Goal: Download file/media

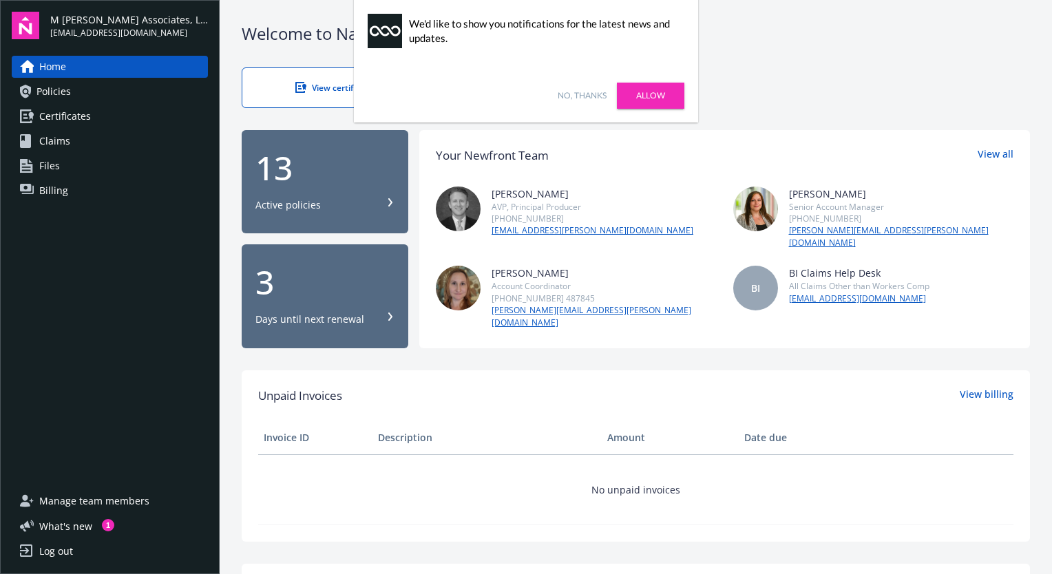
click at [586, 98] on link "No, thanks" at bounding box center [582, 96] width 49 height 12
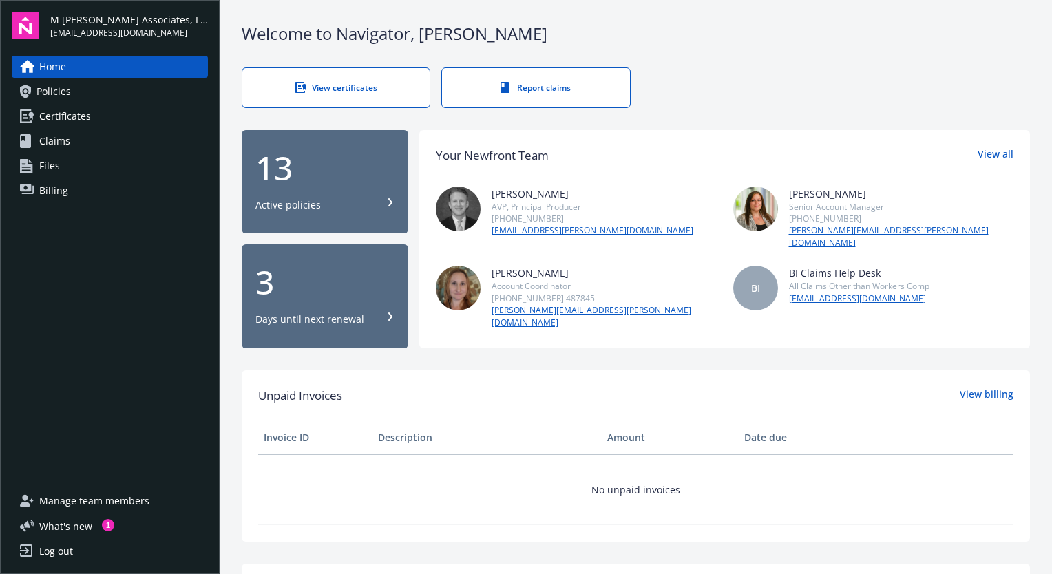
click at [54, 99] on span "Policies" at bounding box center [54, 92] width 34 height 22
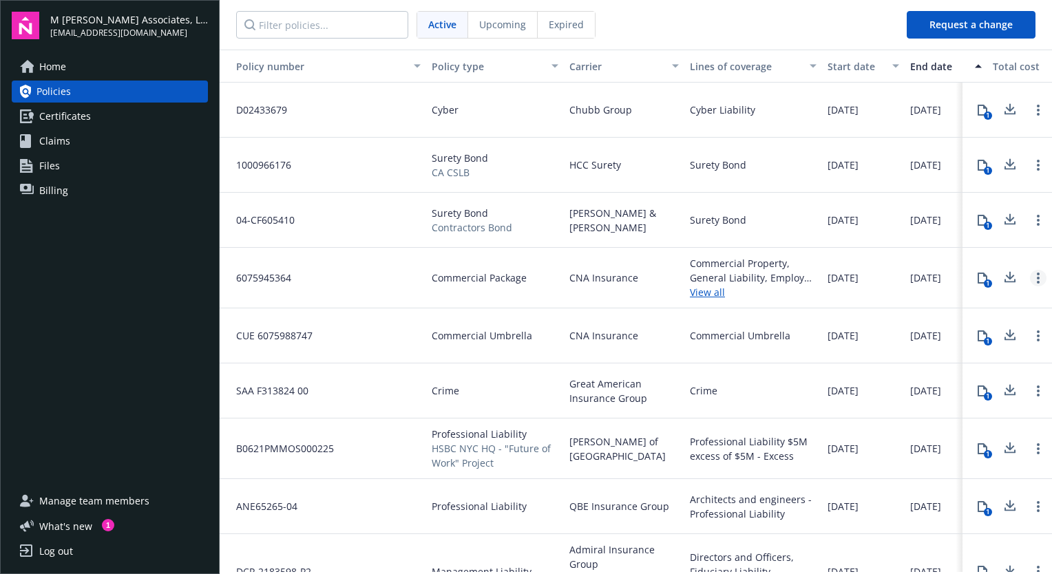
click at [1030, 278] on link "Open options" at bounding box center [1038, 278] width 17 height 17
click at [996, 304] on div "1" at bounding box center [1008, 278] width 90 height 61
click at [1002, 280] on icon at bounding box center [1010, 277] width 17 height 17
click at [1006, 333] on icon at bounding box center [1010, 333] width 9 height 8
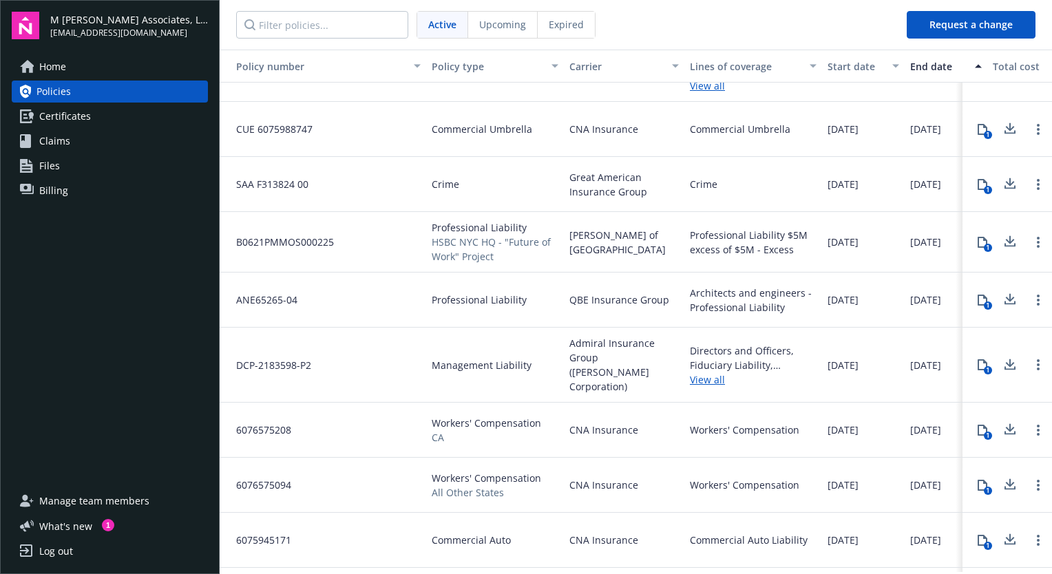
scroll to position [253, 0]
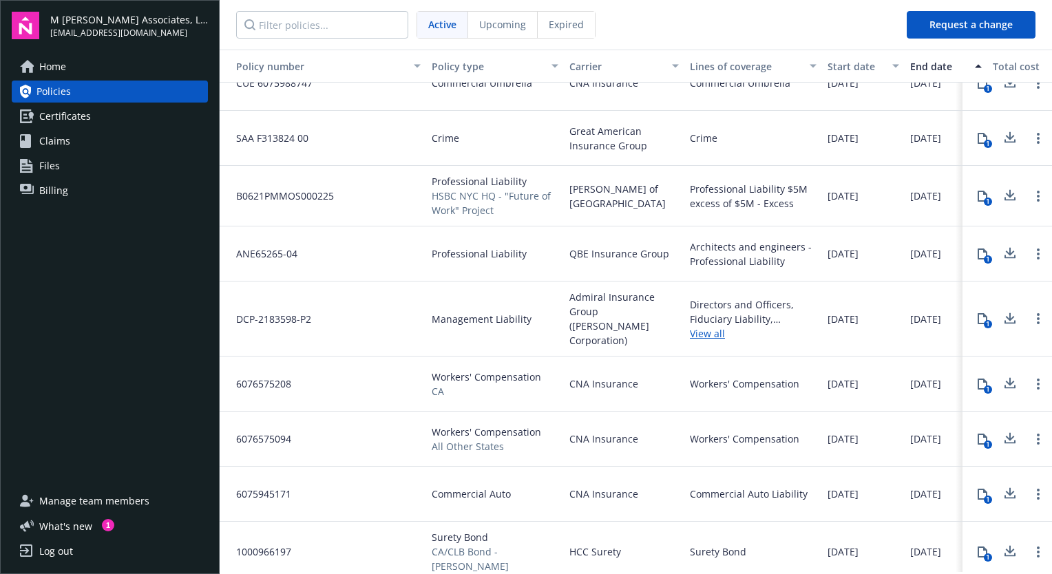
click at [1002, 375] on icon at bounding box center [1010, 383] width 17 height 17
click at [1002, 430] on icon at bounding box center [1010, 438] width 17 height 17
click at [1006, 488] on icon at bounding box center [1010, 492] width 9 height 8
click at [1002, 486] on icon at bounding box center [1010, 494] width 17 height 17
